Goal: Find specific page/section: Find specific page/section

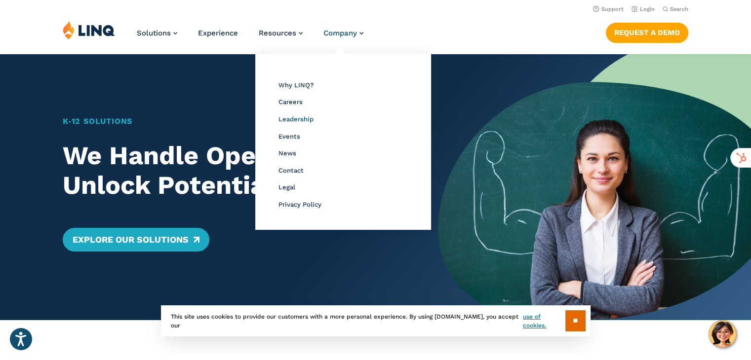
click at [301, 123] on span "Leadership" at bounding box center [295, 118] width 35 height 7
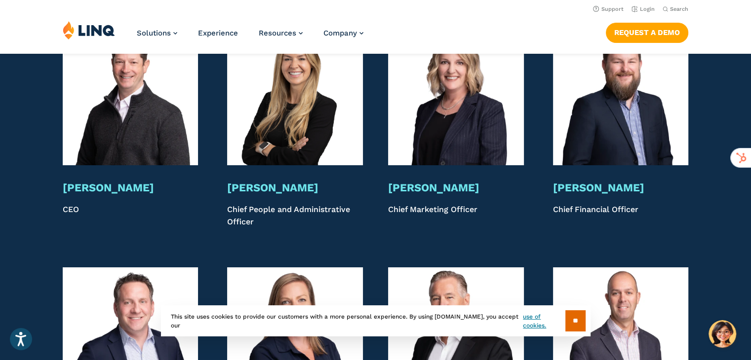
scroll to position [1953, 0]
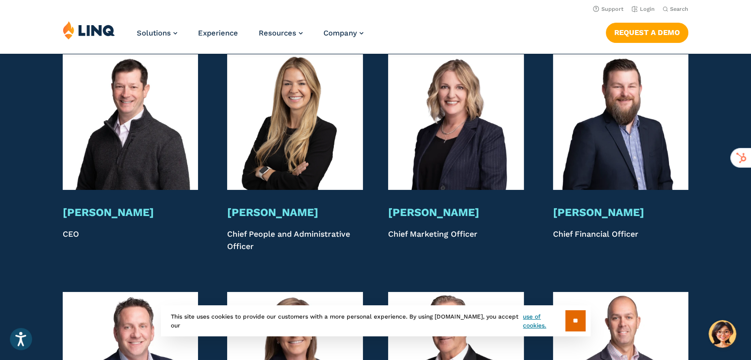
click at [271, 206] on h3 "[PERSON_NAME]" at bounding box center [295, 213] width 136 height 14
click at [301, 127] on img at bounding box center [295, 122] width 136 height 136
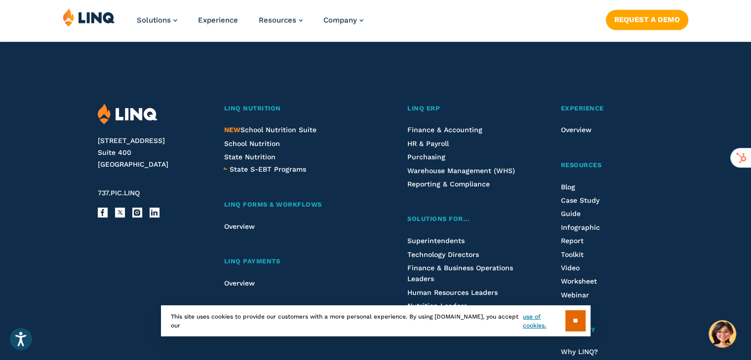
scroll to position [3285, 0]
